Goal: Find specific page/section: Find specific page/section

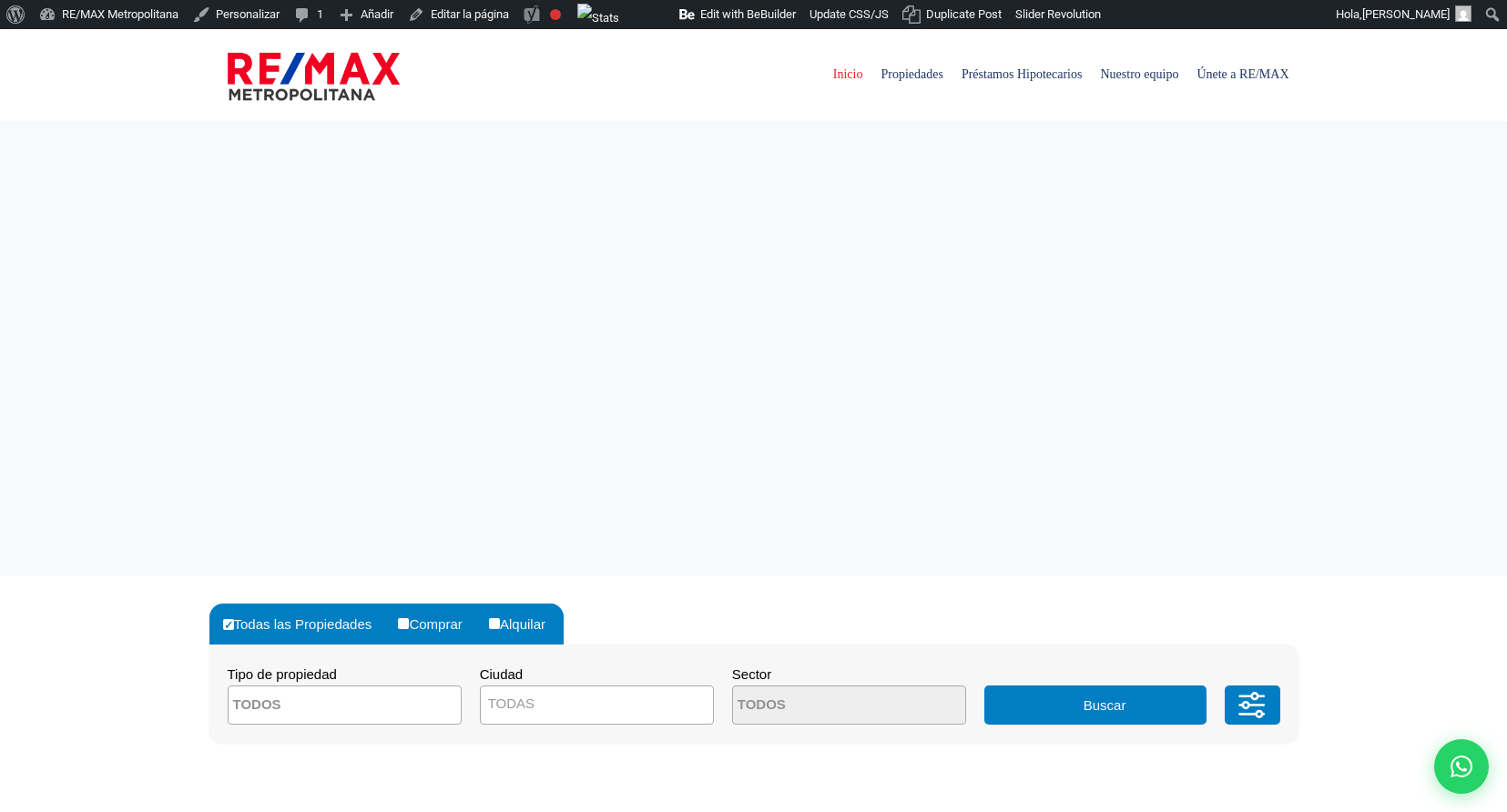
select select
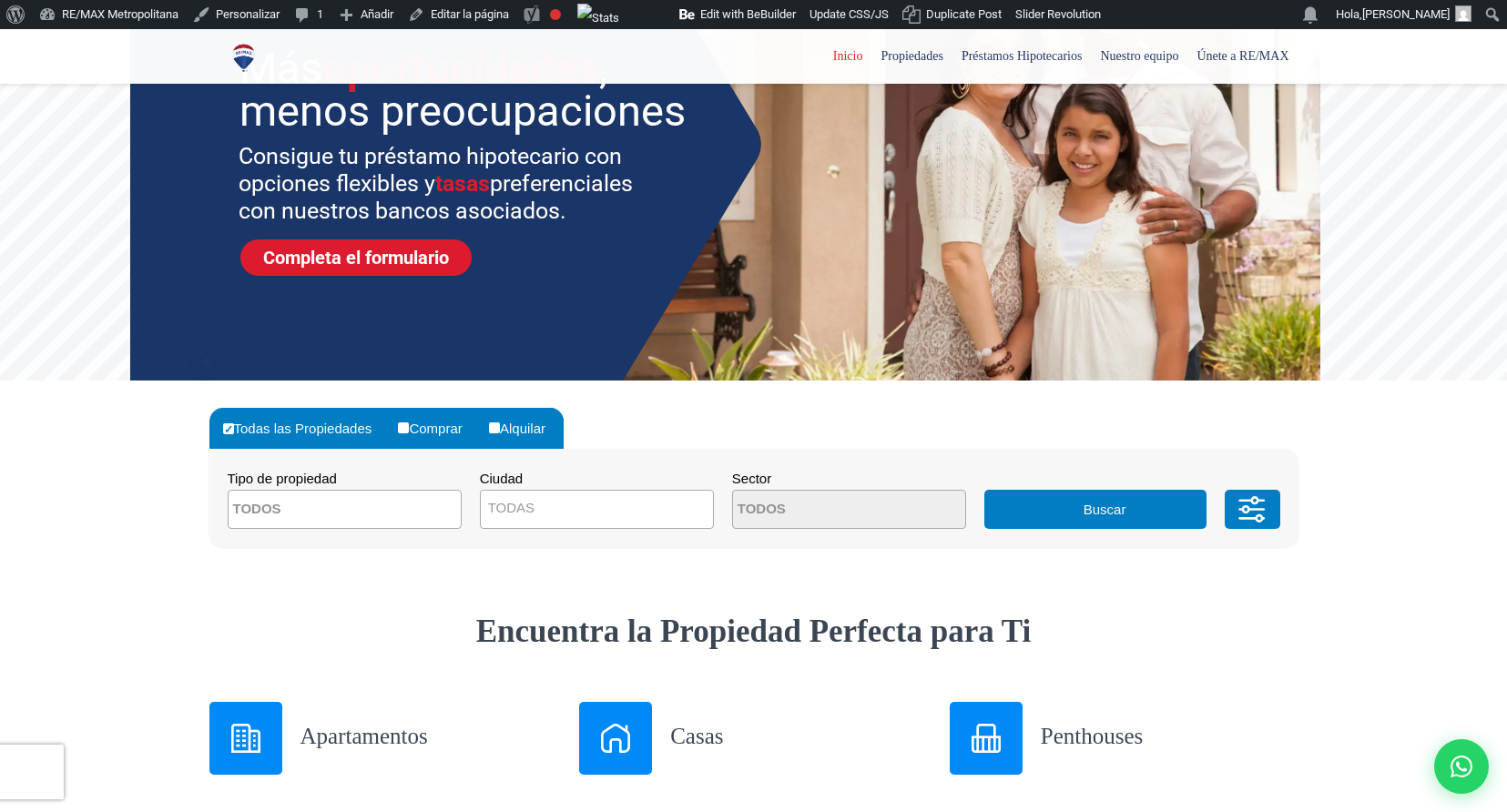
click at [418, 511] on span at bounding box center [344, 509] width 234 height 39
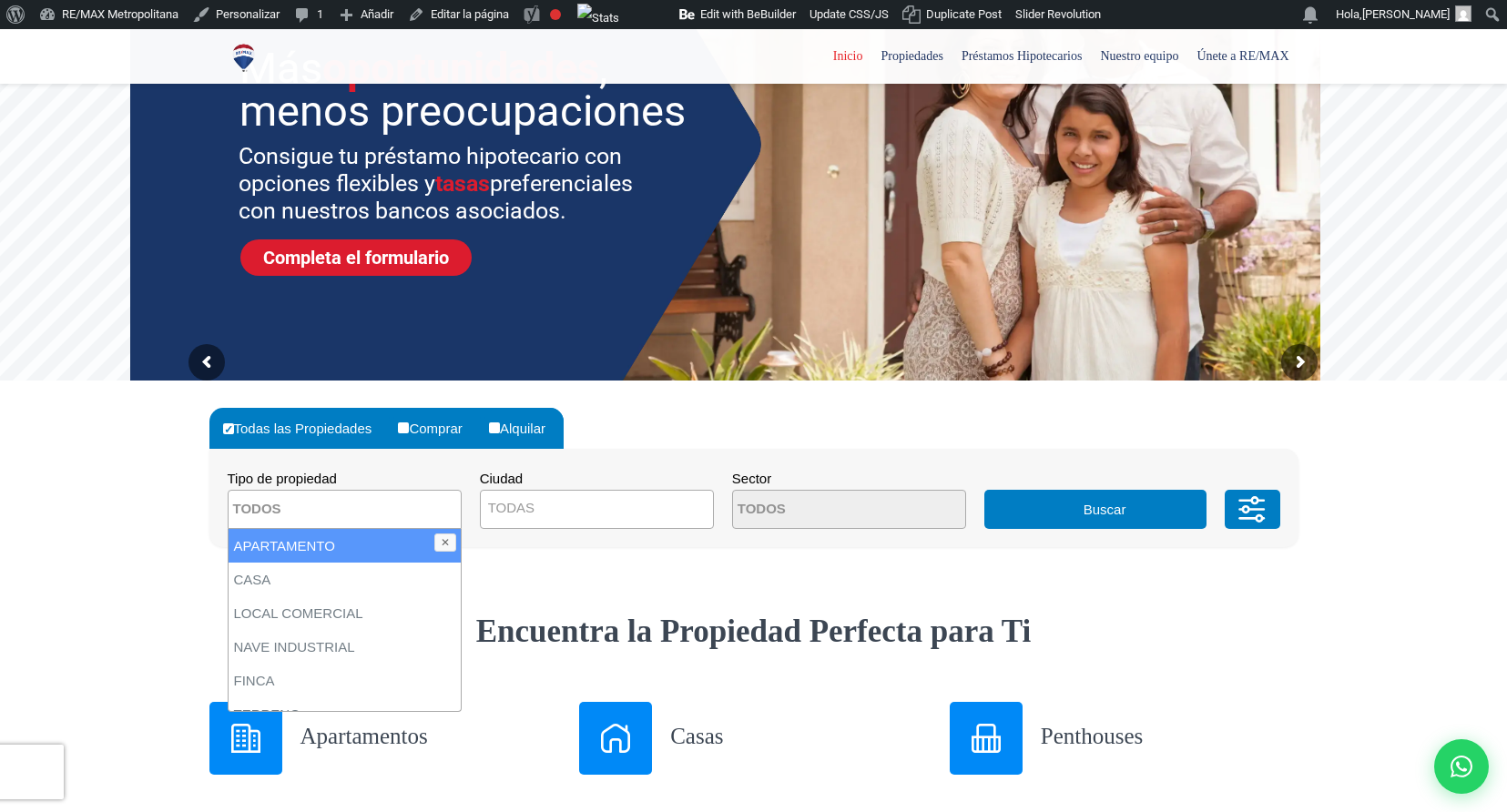
click at [380, 546] on li "APARTAMENTO" at bounding box center [344, 546] width 232 height 34
select select "apartment"
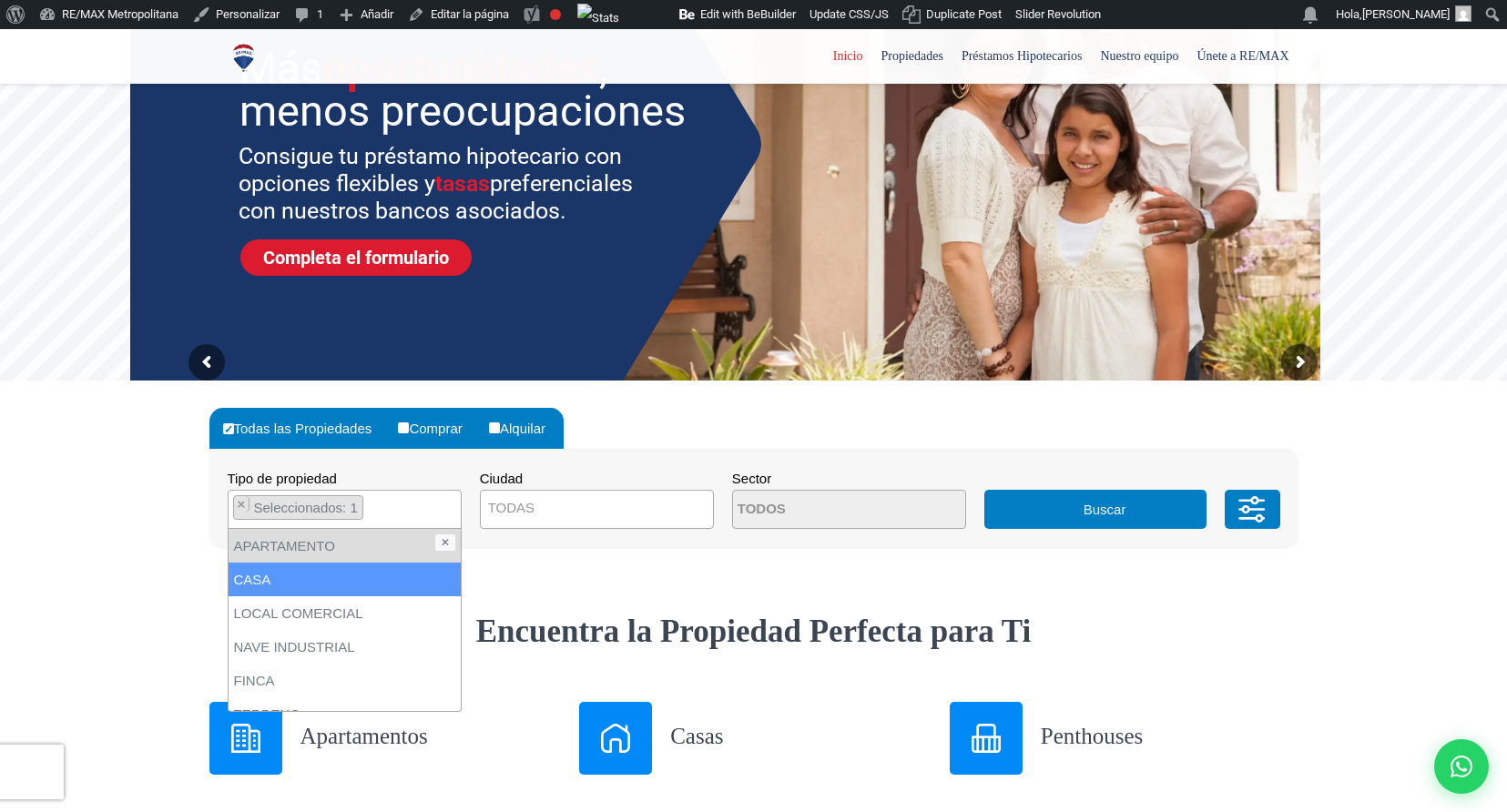
click at [311, 577] on li "CASA" at bounding box center [344, 580] width 232 height 34
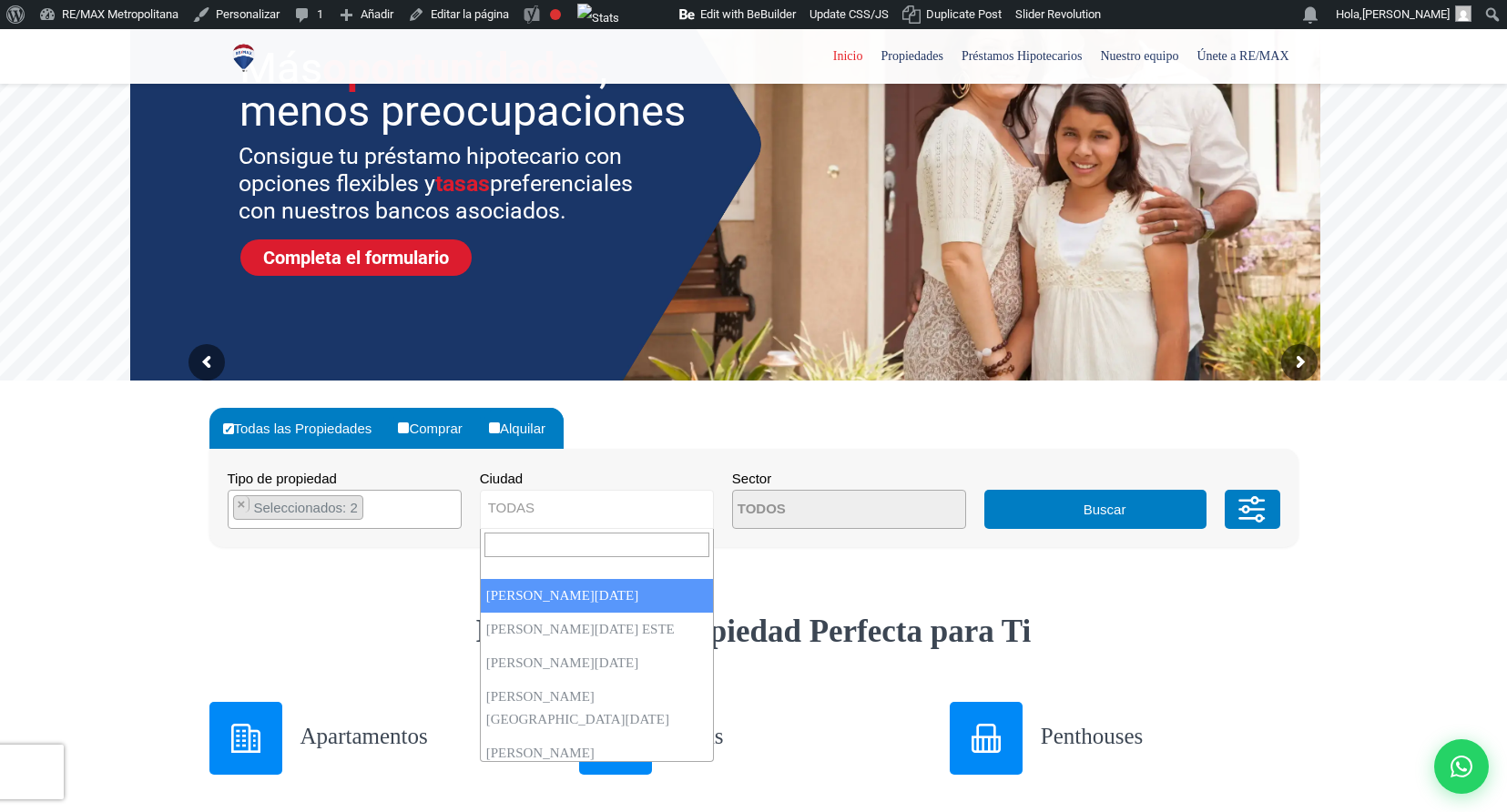
click at [601, 511] on span "TODAS" at bounding box center [597, 508] width 232 height 26
